Goal: Transaction & Acquisition: Purchase product/service

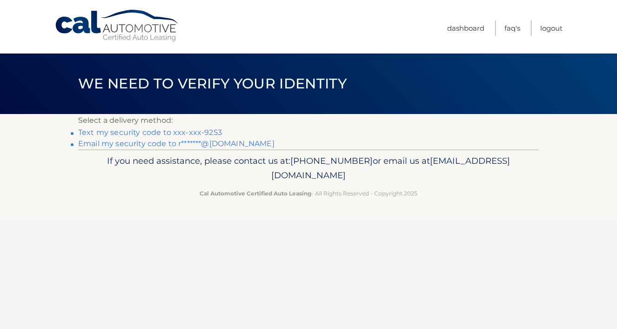
click at [167, 135] on link "Text my security code to xxx-xxx-9253" at bounding box center [150, 132] width 144 height 9
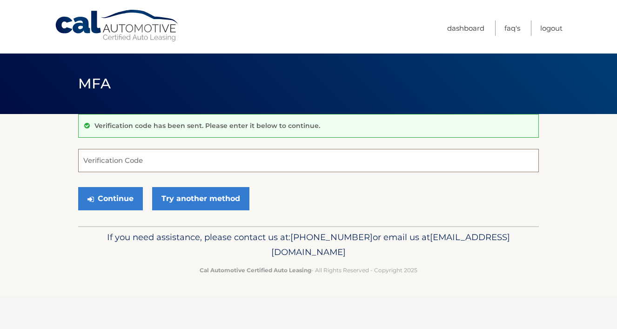
click at [162, 165] on input "Verification Code" at bounding box center [308, 160] width 461 height 23
type input "8"
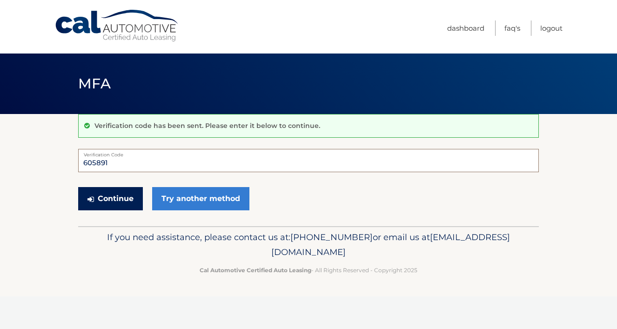
type input "605891"
click at [119, 201] on button "Continue" at bounding box center [110, 198] width 65 height 23
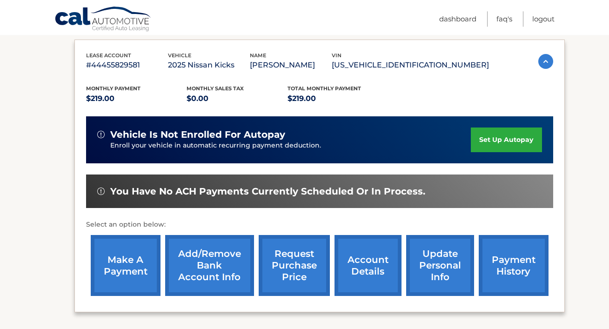
scroll to position [223, 0]
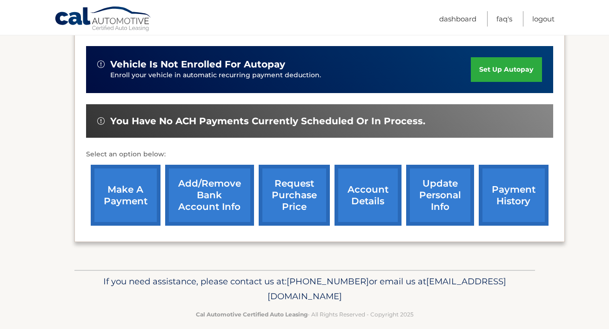
click at [115, 199] on link "make a payment" at bounding box center [126, 195] width 70 height 61
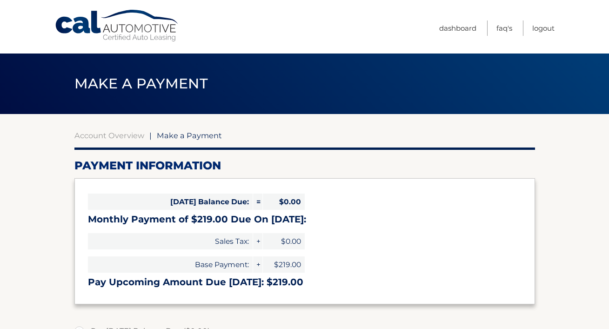
select select "YjRjOWY2MjUtOTEwOS00ZDEwLTk3NTQtZGFiZDY1OGJjNTg1"
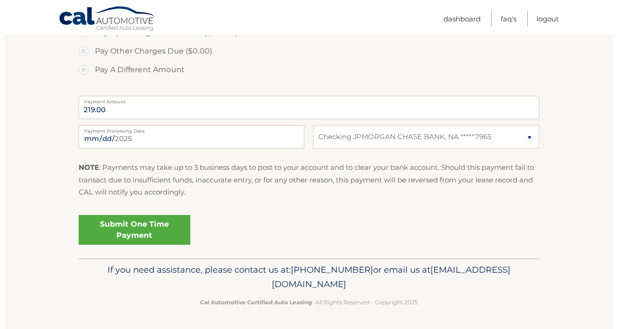
scroll to position [364, 0]
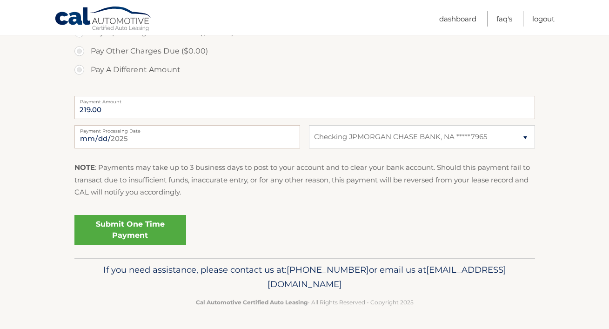
click at [127, 227] on link "Submit One Time Payment" at bounding box center [130, 230] width 112 height 30
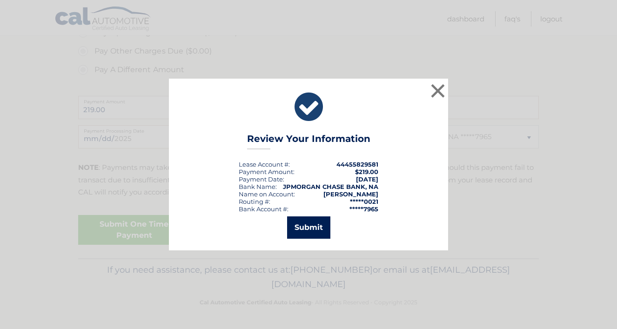
click at [308, 228] on button "Submit" at bounding box center [308, 227] width 43 height 22
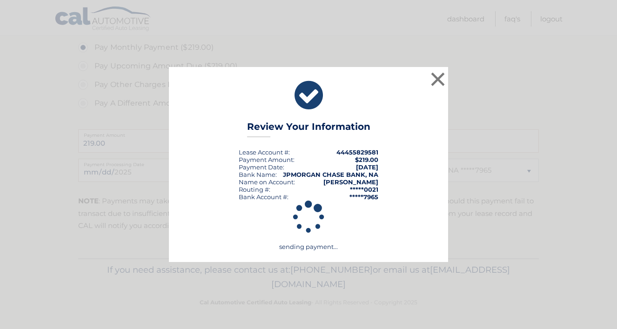
scroll to position [327, 0]
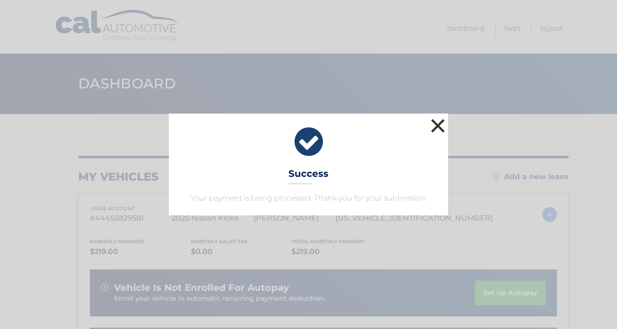
click at [438, 116] on button "×" at bounding box center [438, 125] width 19 height 19
